Goal: Check status

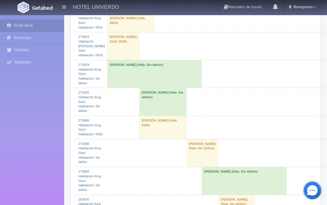
scroll to position [713, 0]
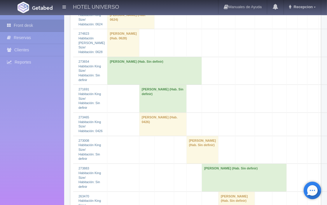
click at [139, 99] on td "dora elia felan hernandez (Hab. Sin definir)" at bounding box center [162, 99] width 47 height 28
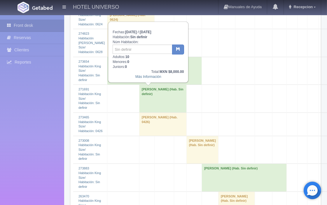
click at [139, 78] on div "Más Información" at bounding box center [148, 76] width 71 height 5
click at [138, 77] on link "Más Información" at bounding box center [148, 77] width 26 height 4
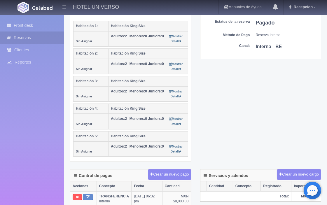
scroll to position [97, 0]
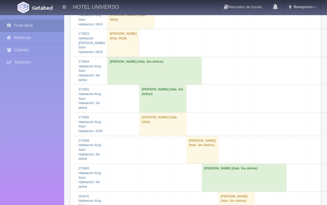
scroll to position [713, 0]
